Goal: Information Seeking & Learning: Check status

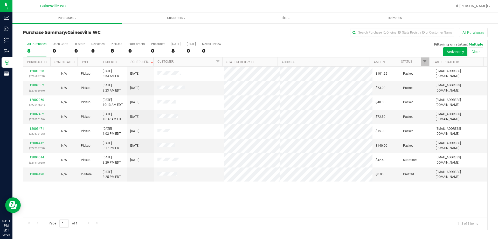
drag, startPoint x: 323, startPoint y: 222, endPoint x: 234, endPoint y: 196, distance: 92.2
click at [323, 222] on div "Page 1 of 1 1 - 8 of 8 items" at bounding box center [255, 223] width 465 height 12
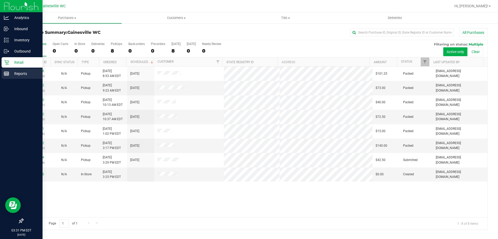
click at [16, 72] on p "Reports" at bounding box center [24, 73] width 31 height 6
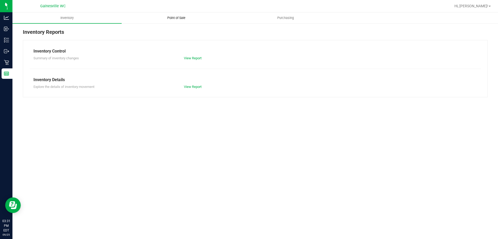
click at [162, 18] on span "Point of Sale" at bounding box center [176, 18] width 32 height 5
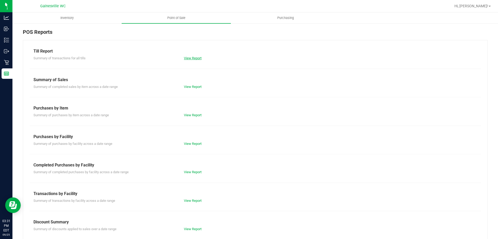
click at [188, 59] on link "View Report" at bounding box center [193, 58] width 18 height 4
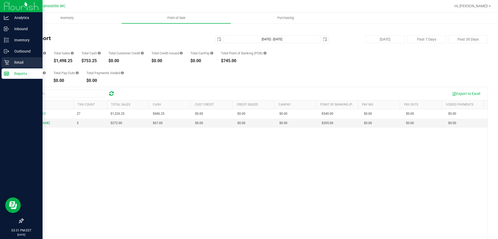
click at [7, 64] on icon at bounding box center [6, 62] width 5 height 5
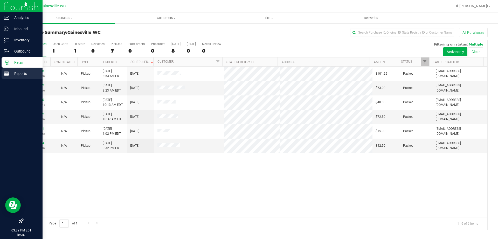
click at [11, 74] on p "Reports" at bounding box center [24, 73] width 31 height 6
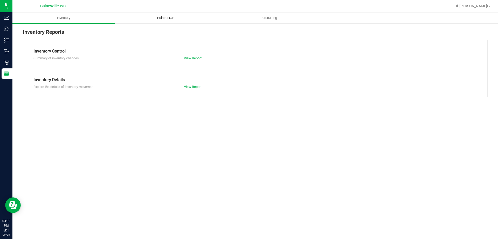
click at [171, 18] on span "Point of Sale" at bounding box center [166, 18] width 32 height 5
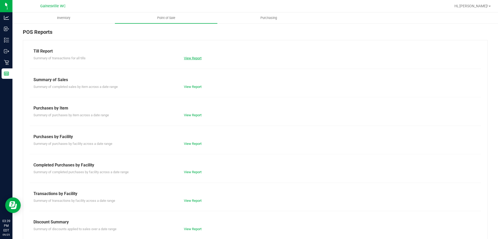
click at [190, 58] on link "View Report" at bounding box center [193, 58] width 18 height 4
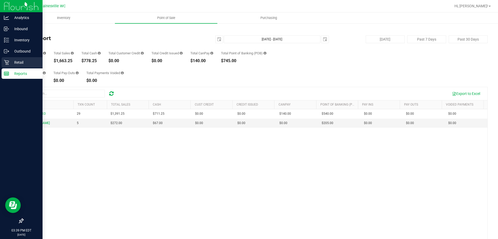
click at [12, 60] on p "Retail" at bounding box center [24, 62] width 31 height 6
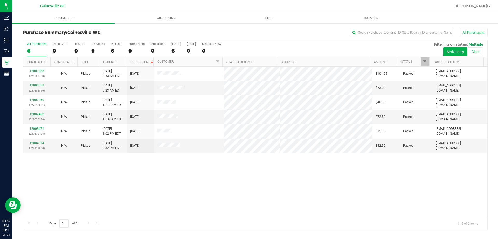
click at [145, 200] on div "12001828 (326683753) N/A Pickup [DATE] 8:53 AM EDT 9/25/2025 $101.25 Packed [EM…" at bounding box center [255, 141] width 465 height 150
click at [141, 29] on div "Purchase Summary: [GEOGRAPHIC_DATA] WC All Purchases" at bounding box center [255, 33] width 465 height 11
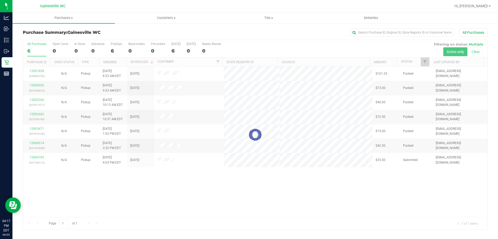
click at [200, 10] on div at bounding box center [272, 6] width 358 height 10
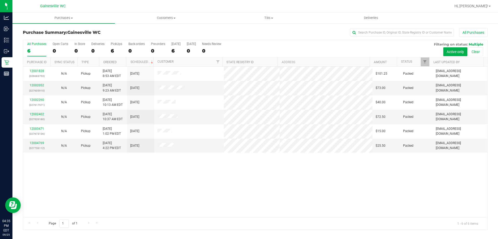
click at [147, 33] on h3 "Purchase Summary: [GEOGRAPHIC_DATA] WC" at bounding box center [100, 32] width 155 height 5
click at [266, 165] on div "12001828 (326683753) N/A Pickup [DATE] 8:53 AM EDT 9/25/2025 $101.25 Packed [EM…" at bounding box center [255, 141] width 465 height 150
click at [487, 6] on span "Hi, [PERSON_NAME]!" at bounding box center [472, 6] width 34 height 4
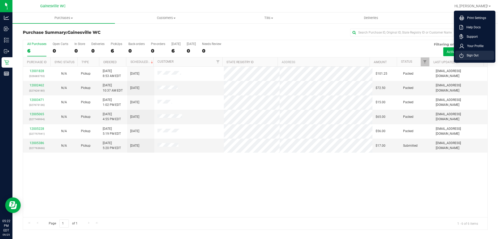
click at [473, 54] on span "Sign Out" at bounding box center [471, 55] width 15 height 5
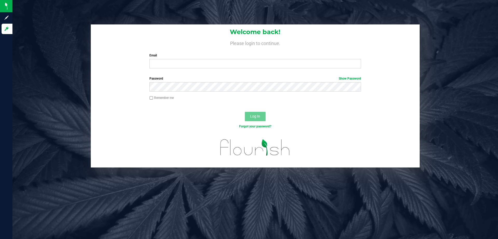
click at [119, 5] on div "Welcome back! Please login to continue. Email Required Please format your email…" at bounding box center [255, 119] width 486 height 239
click at [165, 62] on input "Email" at bounding box center [256, 63] width 212 height 9
type input "[EMAIL_ADDRESS][DOMAIN_NAME]"
click at [245, 112] on button "Log In" at bounding box center [255, 116] width 21 height 9
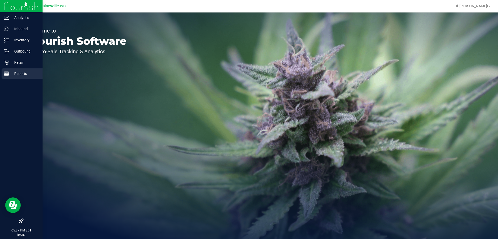
click at [22, 69] on div "Reports" at bounding box center [22, 73] width 41 height 10
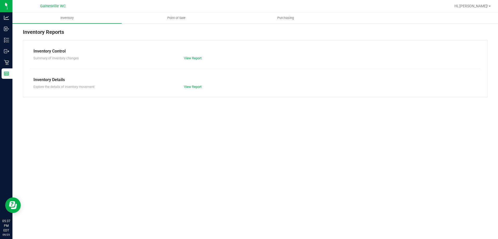
click at [177, 11] on div at bounding box center [272, 6] width 358 height 10
click at [181, 18] on span "Point of Sale" at bounding box center [176, 18] width 32 height 5
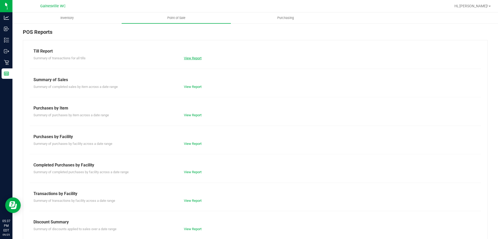
click at [194, 59] on link "View Report" at bounding box center [193, 58] width 18 height 4
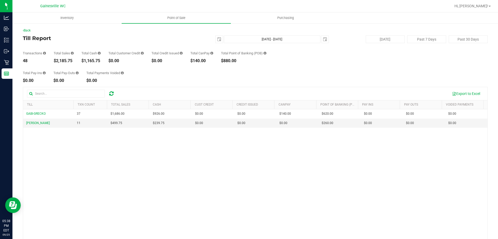
click at [475, 66] on div "Total Pay-Ins $0.00 Total Pay-Outs $0.00 Total Payments Voided $0.00" at bounding box center [255, 73] width 465 height 20
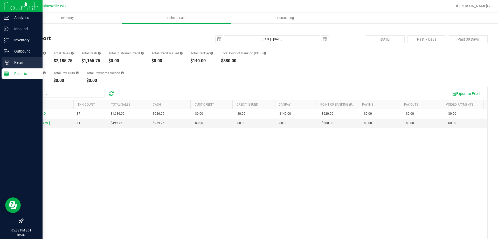
click at [5, 63] on icon at bounding box center [6, 62] width 5 height 5
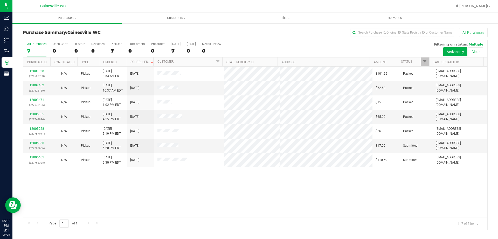
click at [160, 5] on div at bounding box center [272, 6] width 358 height 10
